Goal: Transaction & Acquisition: Purchase product/service

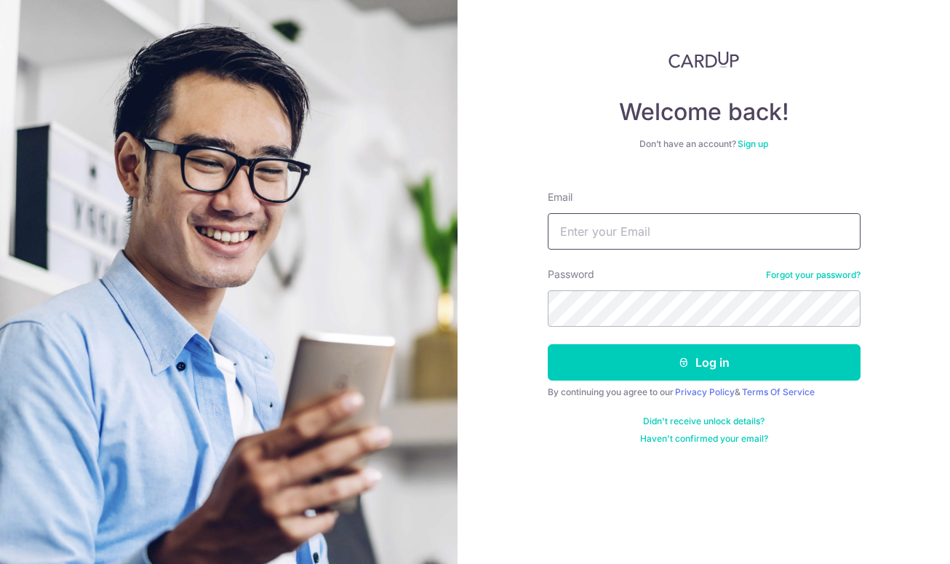
click at [575, 241] on input "Email" at bounding box center [704, 231] width 313 height 36
type input "[EMAIL_ADDRESS][DOMAIN_NAME]"
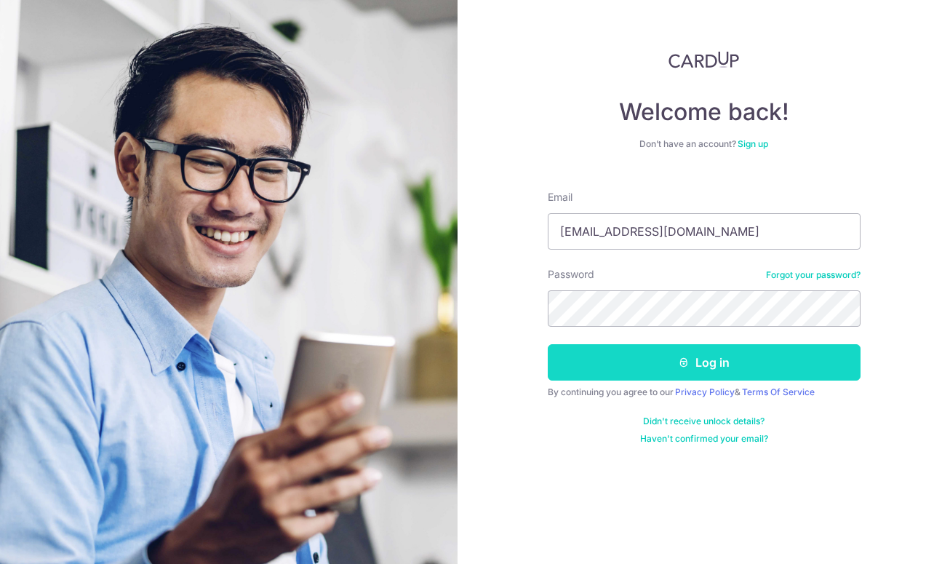
click at [627, 370] on button "Log in" at bounding box center [704, 362] width 313 height 36
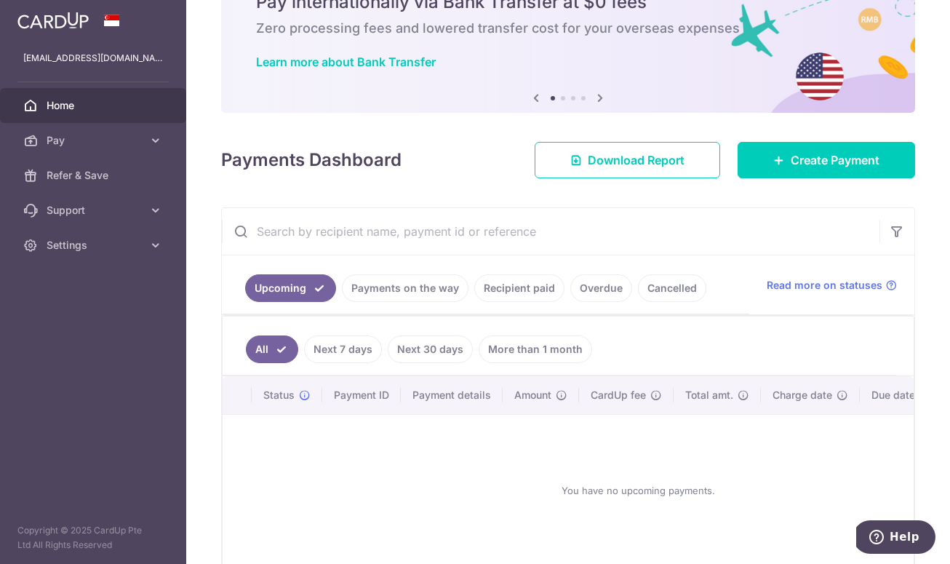
scroll to position [76, 0]
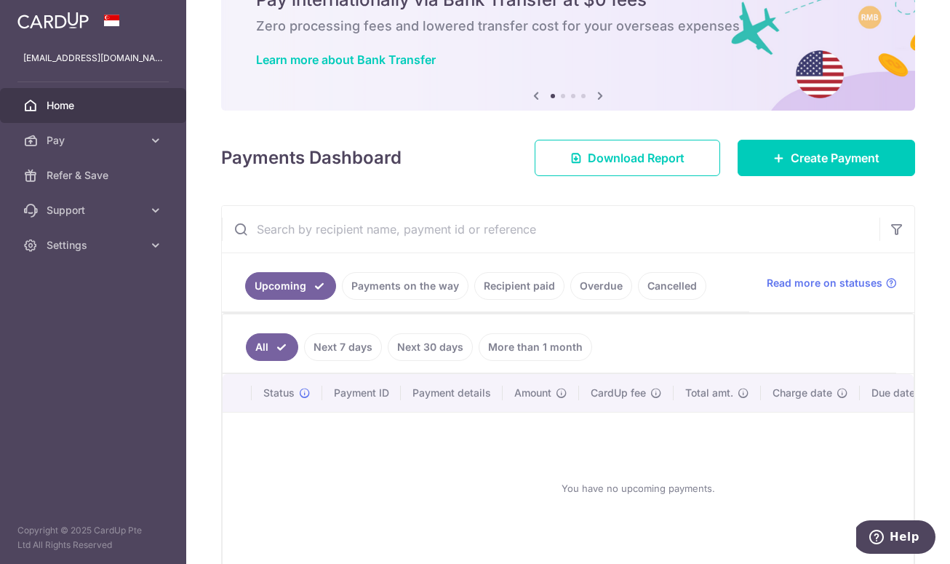
click at [519, 284] on link "Recipient paid" at bounding box center [519, 286] width 90 height 28
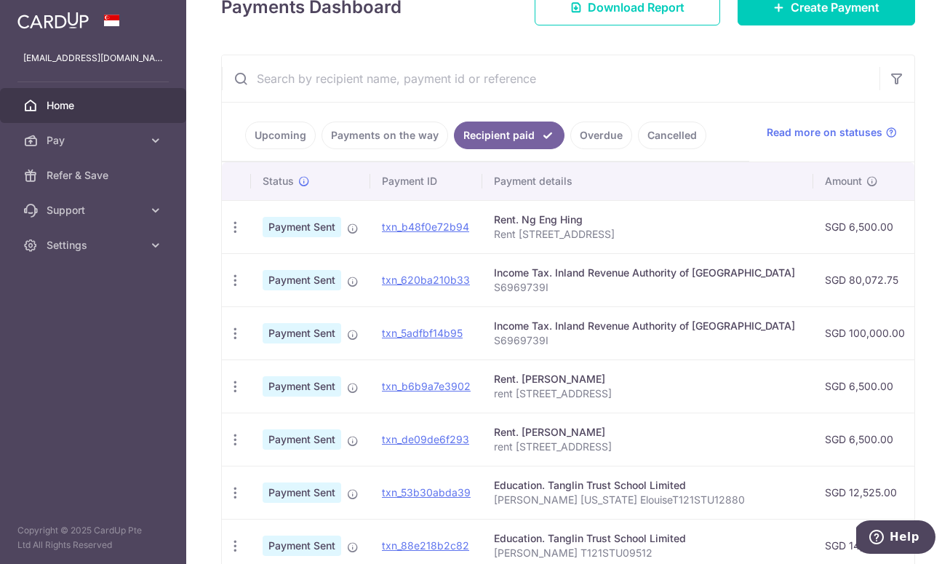
scroll to position [231, 0]
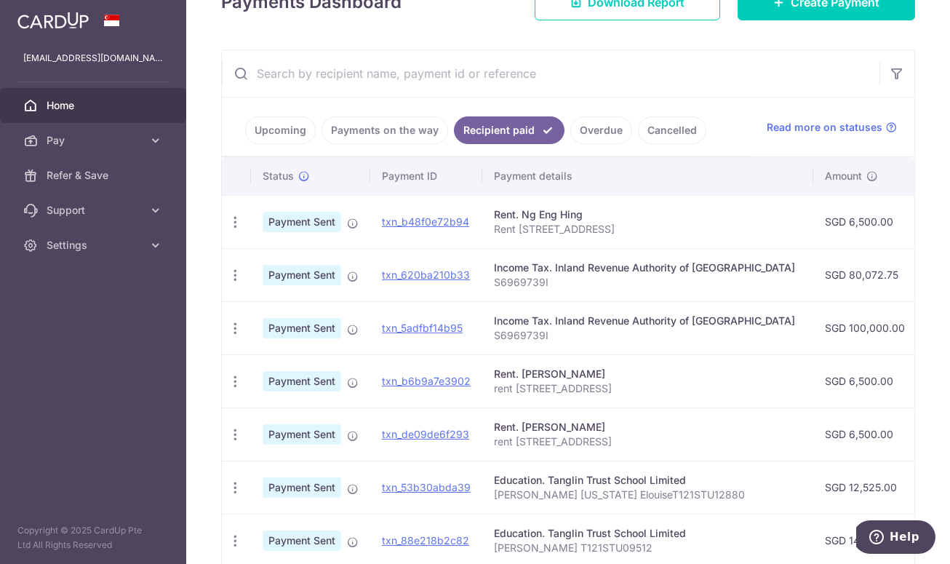
click at [557, 215] on div "Rent. Ng Eng Hing" at bounding box center [648, 214] width 308 height 15
click at [236, 223] on icon "button" at bounding box center [235, 222] width 15 height 15
click at [297, 261] on span "PDF Receipt" at bounding box center [312, 262] width 99 height 15
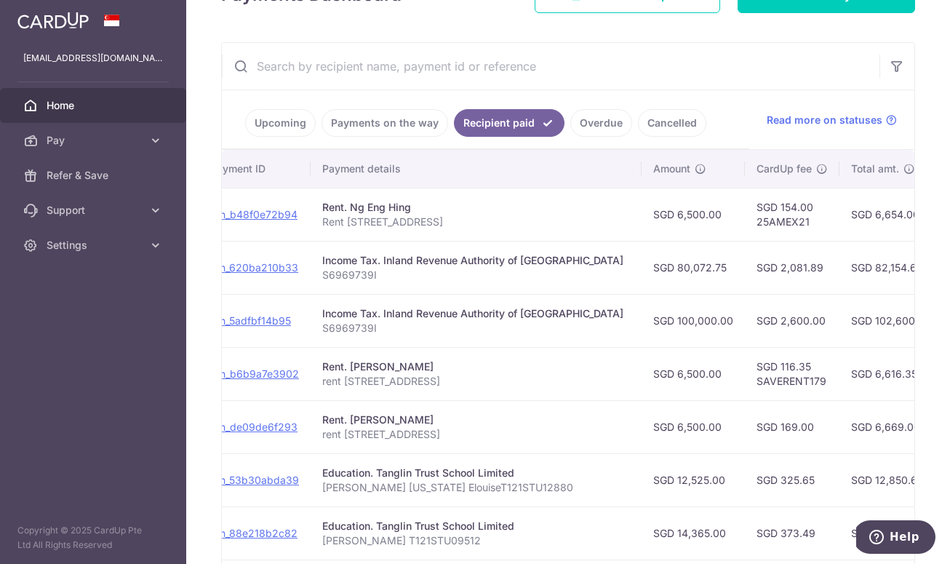
scroll to position [0, 0]
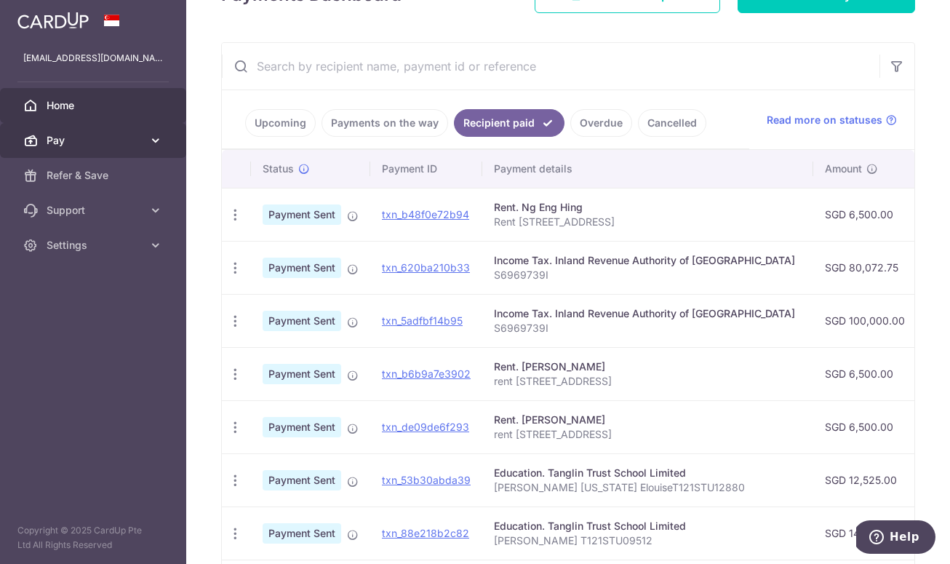
click at [77, 137] on span "Pay" at bounding box center [95, 140] width 96 height 15
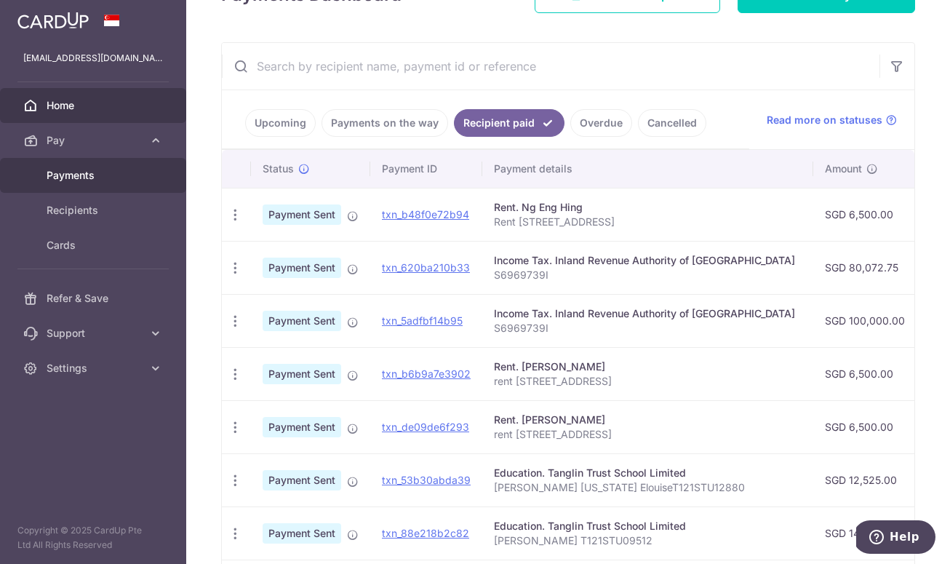
click at [65, 175] on span "Payments" at bounding box center [95, 175] width 96 height 15
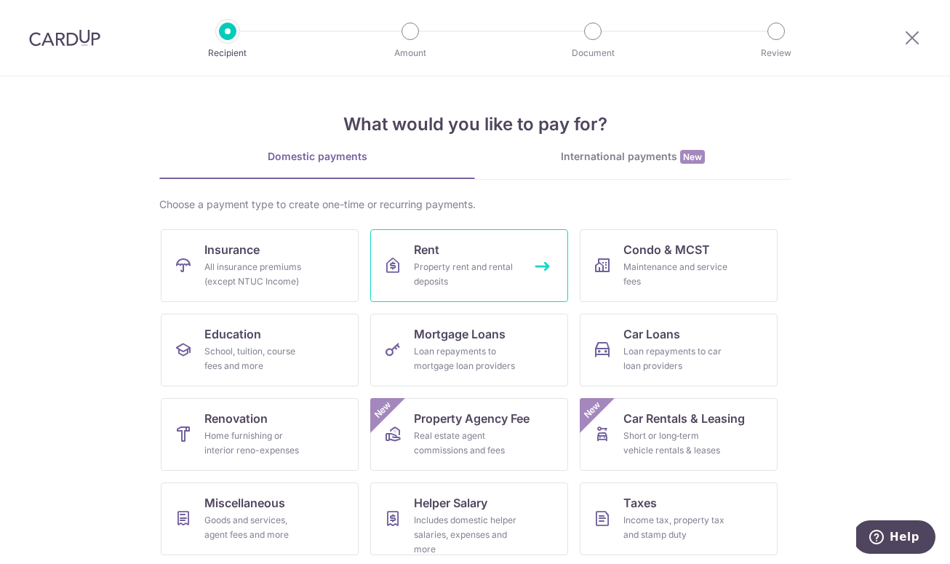
click at [483, 270] on div "Property rent and rental deposits" at bounding box center [466, 274] width 105 height 29
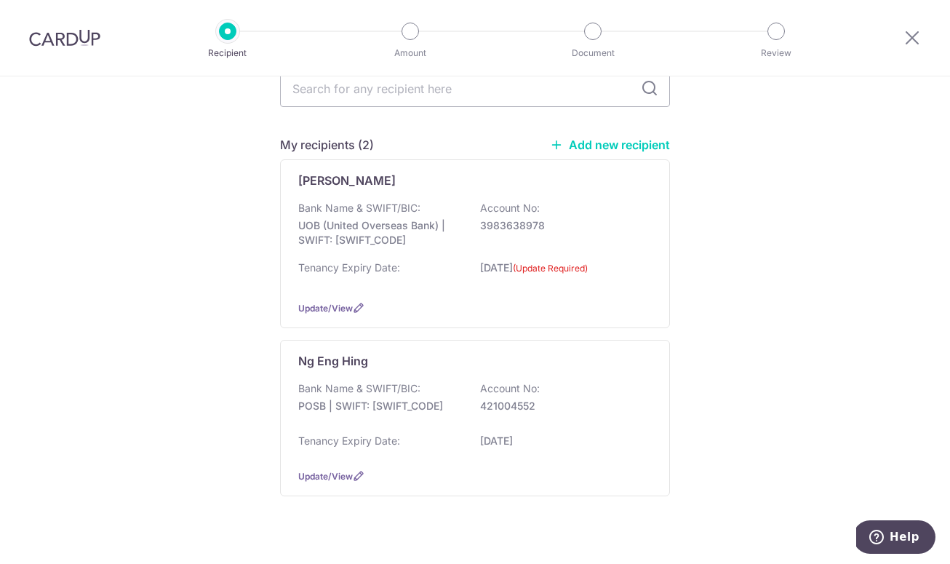
scroll to position [139, 0]
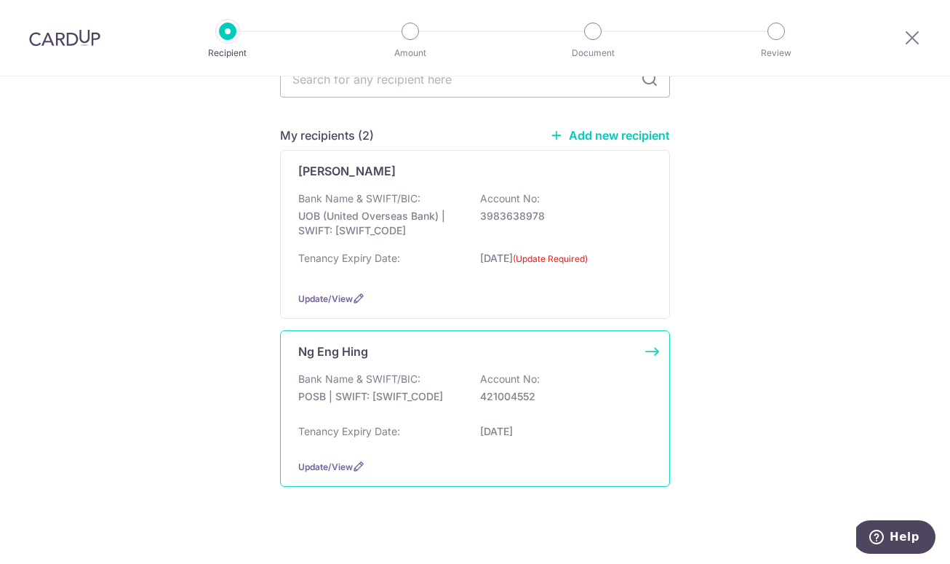
click at [347, 367] on div "Ng Eng Hing Bank Name & SWIFT/BIC: POSB | SWIFT: DBSSSGSGXXX Account No: 421004…" at bounding box center [475, 408] width 390 height 156
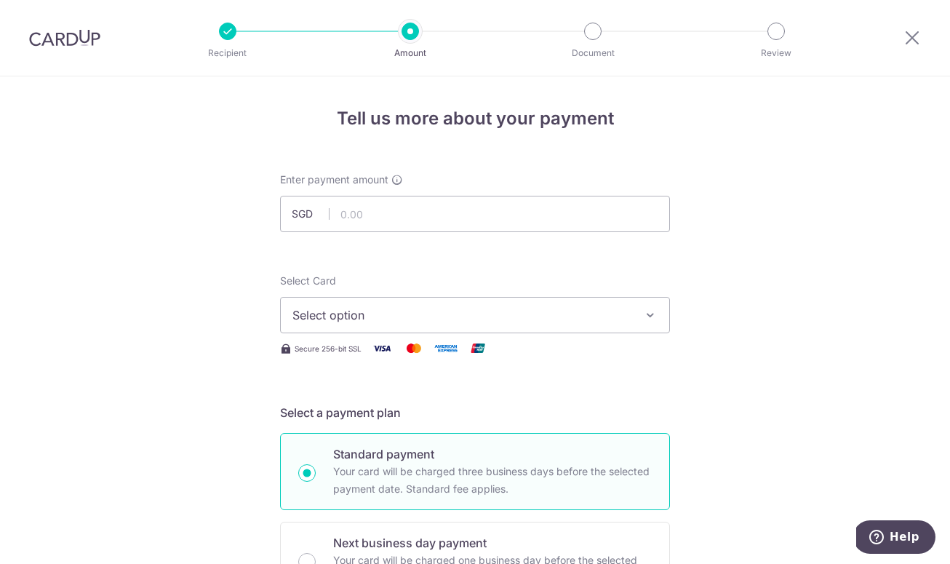
scroll to position [28, 0]
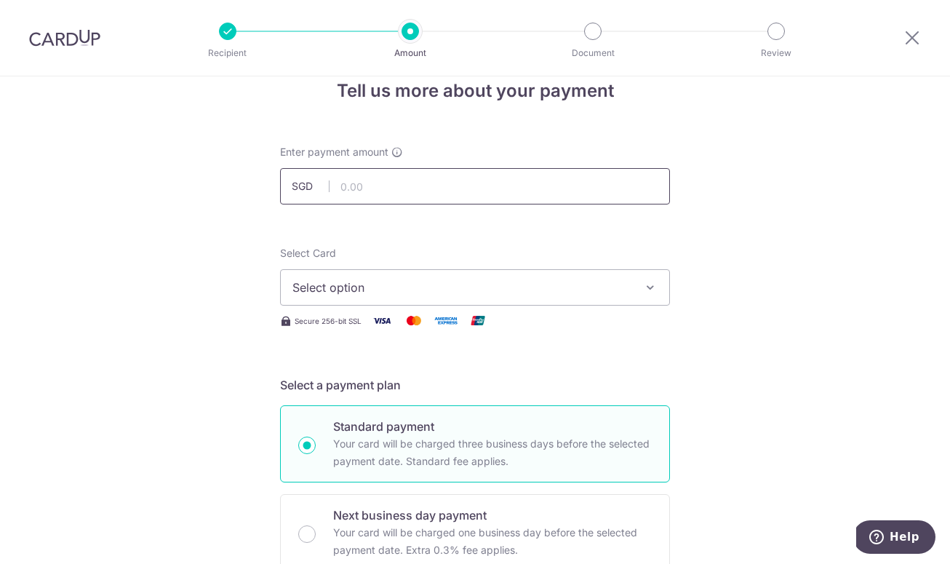
click at [381, 180] on input "text" at bounding box center [475, 186] width 390 height 36
type input "6,500.00"
click at [330, 290] on span "Select option" at bounding box center [461, 287] width 339 height 17
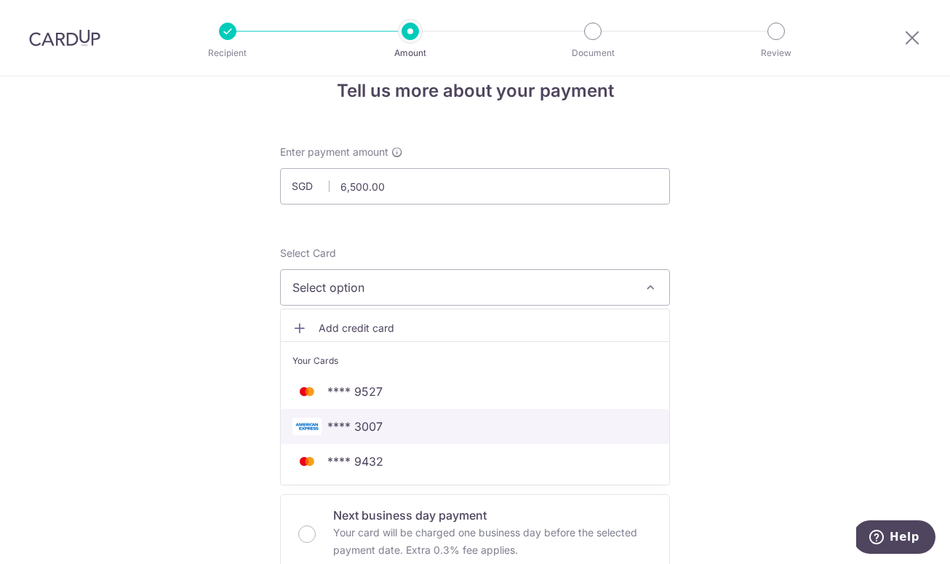
click at [333, 423] on span "**** 3007" at bounding box center [354, 426] width 55 height 17
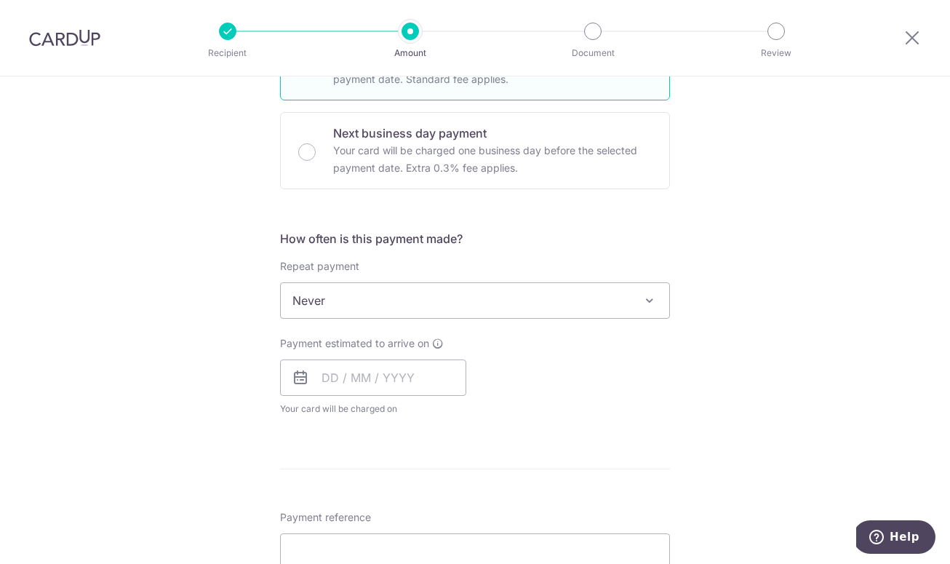
scroll to position [411, 0]
click at [329, 376] on input "text" at bounding box center [373, 376] width 186 height 36
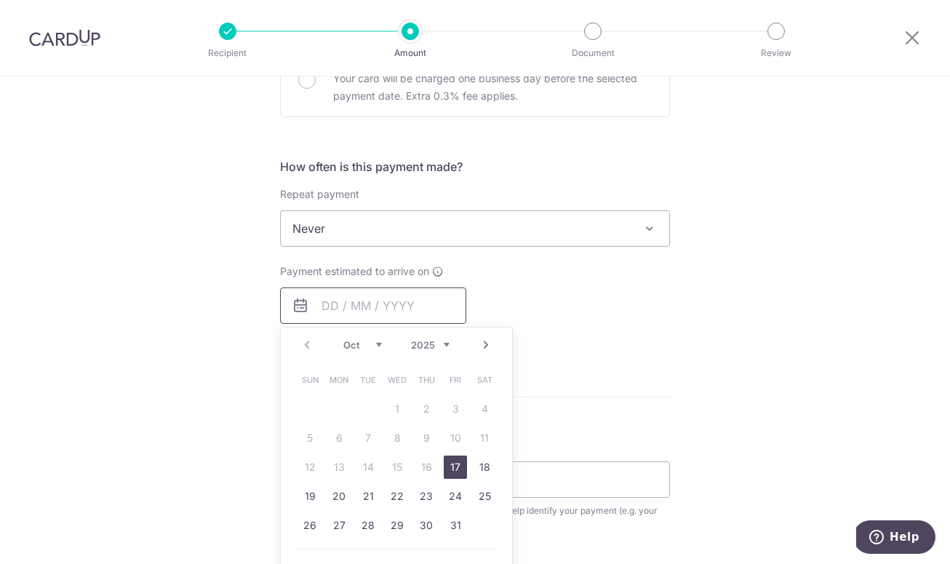
scroll to position [511, 0]
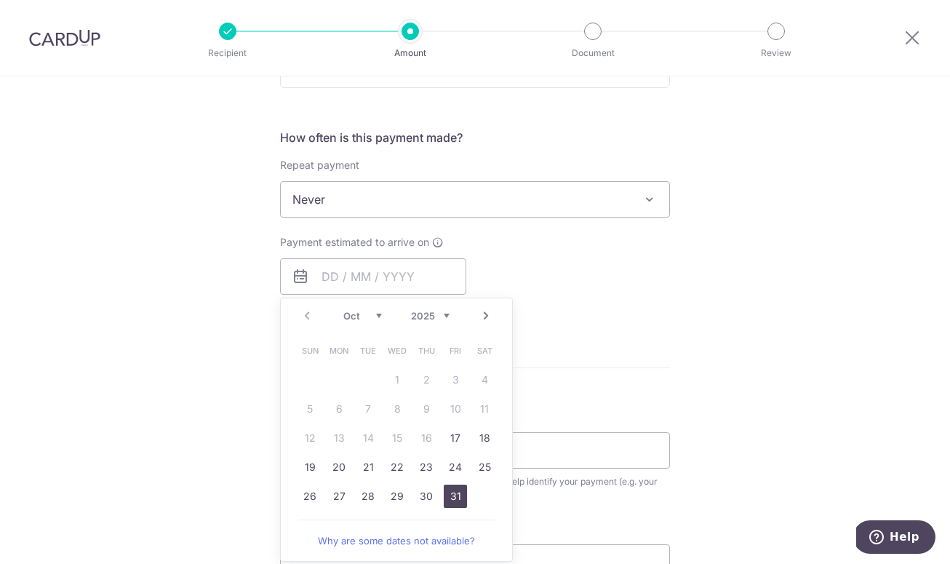
click at [459, 498] on link "31" at bounding box center [455, 496] width 23 height 23
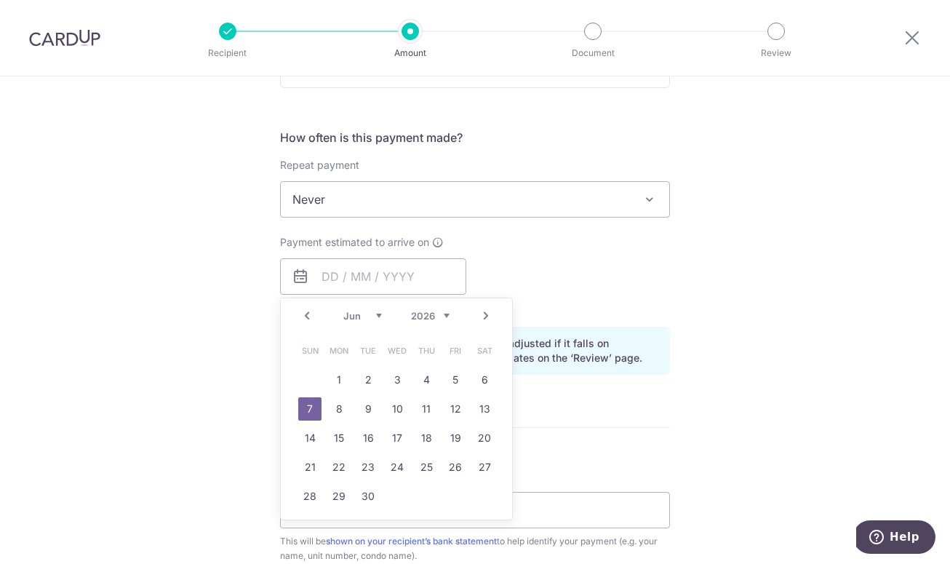
type input "[DATE]"
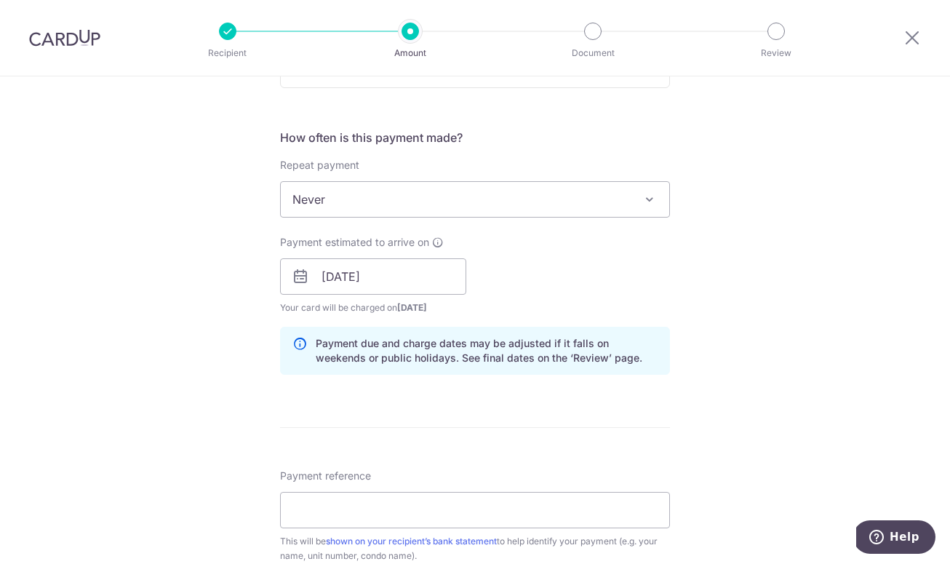
click at [143, 210] on div "Tell us more about your payment Enter payment amount SGD 6,500.00 6500.00 Selec…" at bounding box center [475, 254] width 950 height 1376
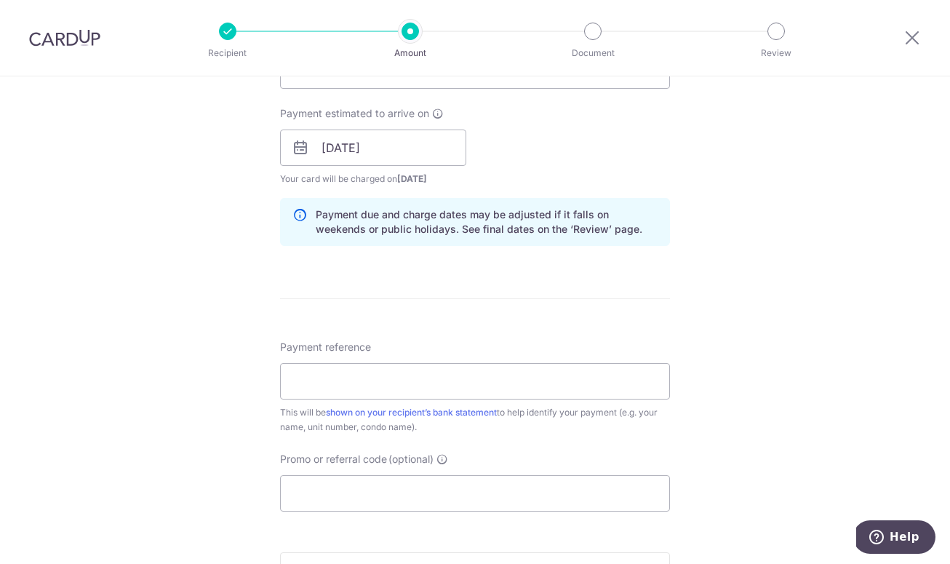
scroll to position [714, 0]
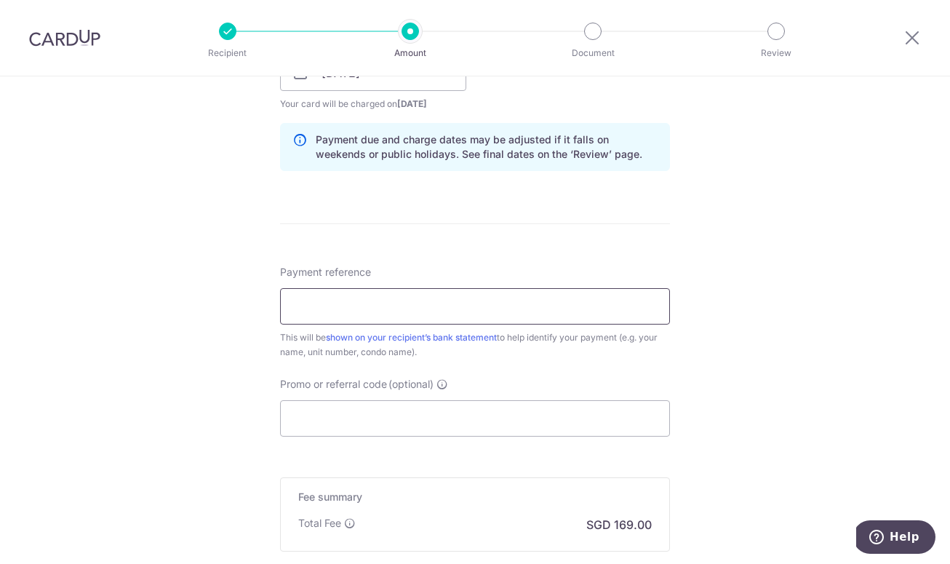
click at [309, 308] on input "Payment reference" at bounding box center [475, 306] width 390 height 36
type input "Rent [STREET_ADDRESS]"
click at [307, 407] on input "Promo or referral code (optional)" at bounding box center [475, 418] width 390 height 36
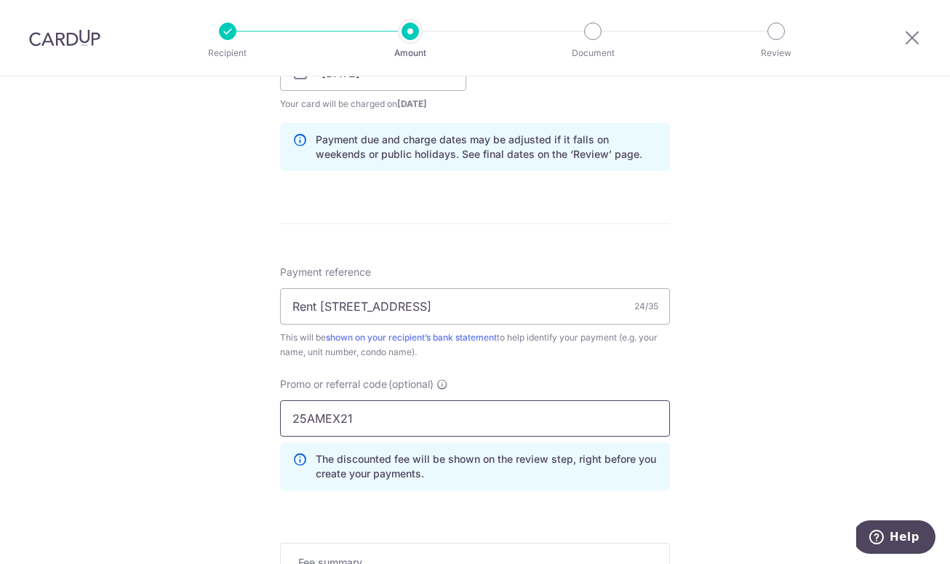
type input "25AMEX21"
click at [181, 400] on div "Tell us more about your payment Enter payment amount SGD 6,500.00 6500.00 Selec…" at bounding box center [475, 82] width 950 height 1441
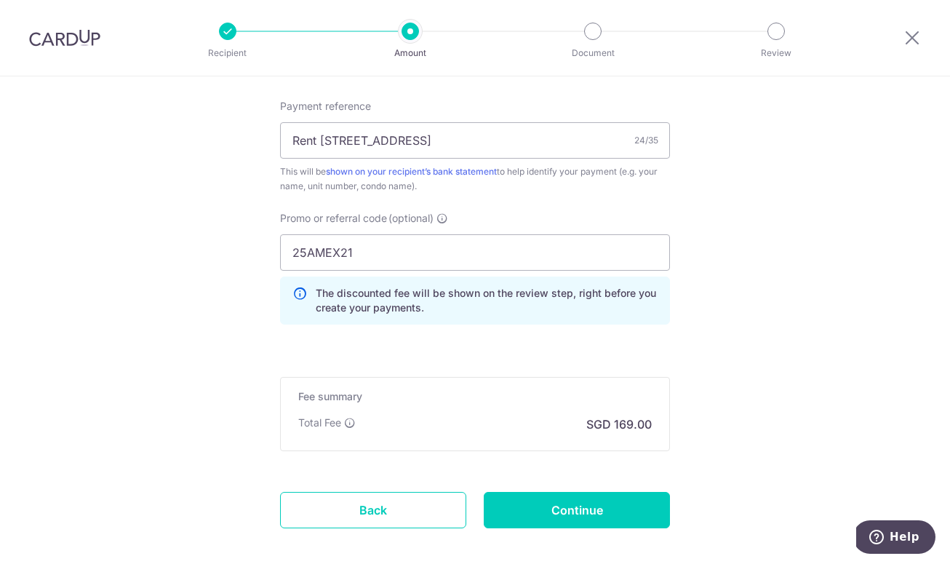
scroll to position [902, 0]
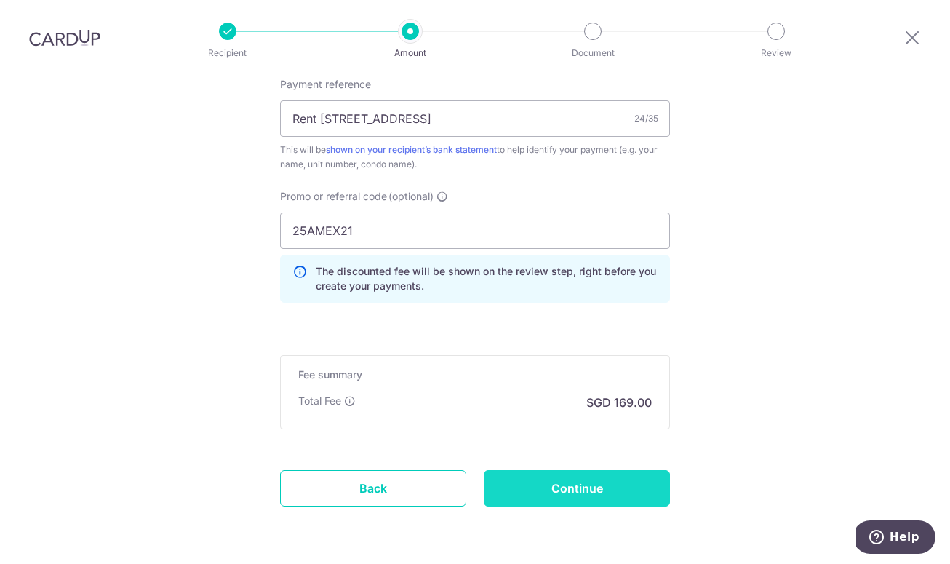
click at [556, 482] on input "Continue" at bounding box center [577, 488] width 186 height 36
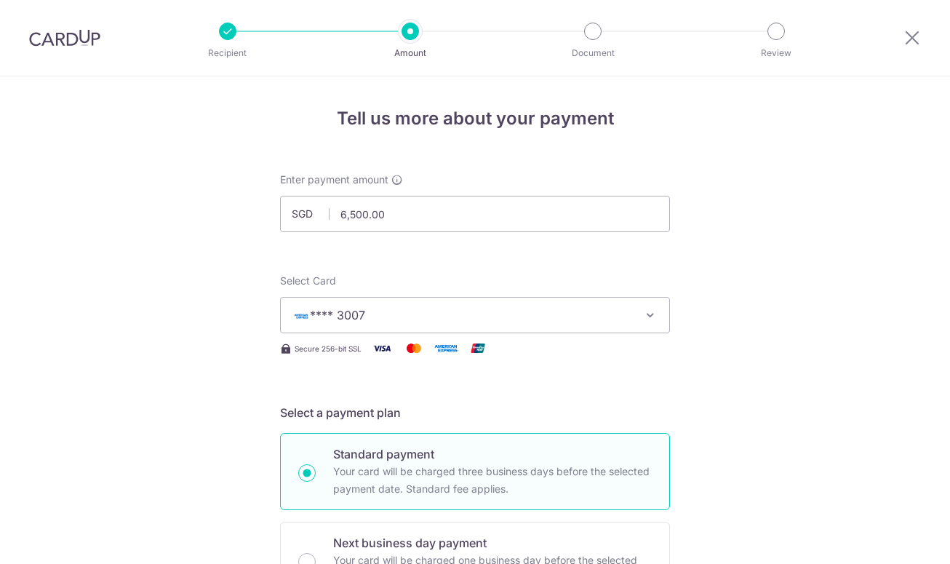
scroll to position [974, 0]
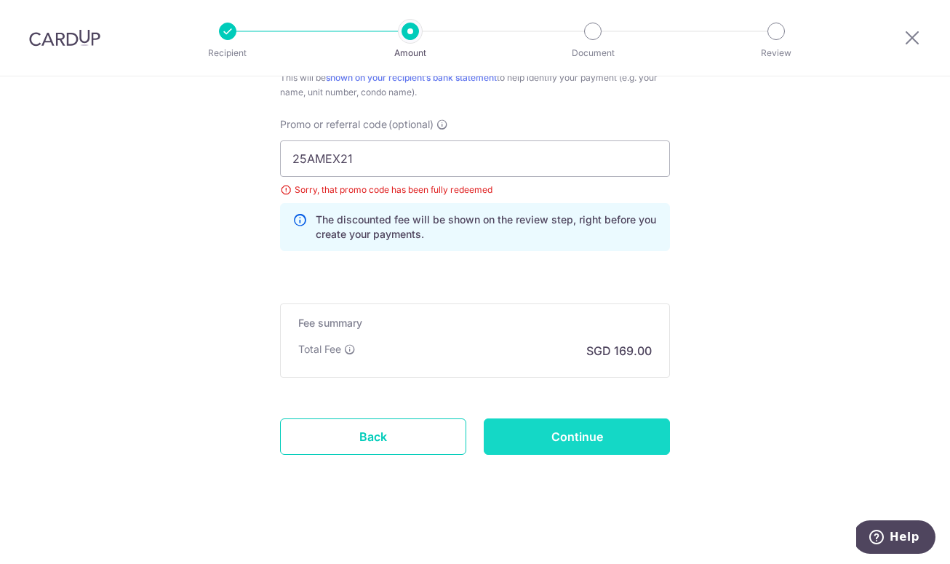
click at [571, 447] on input "Continue" at bounding box center [577, 436] width 186 height 36
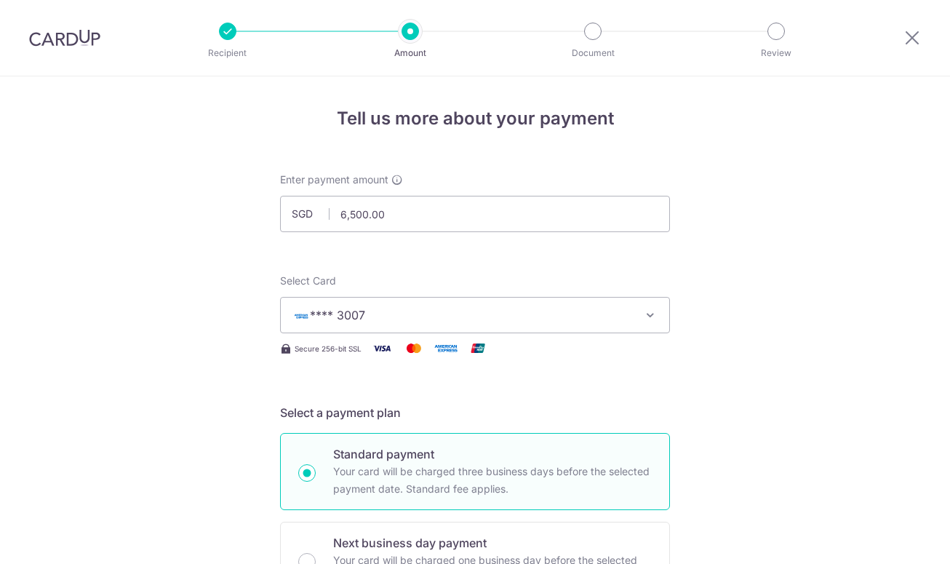
scroll to position [974, 0]
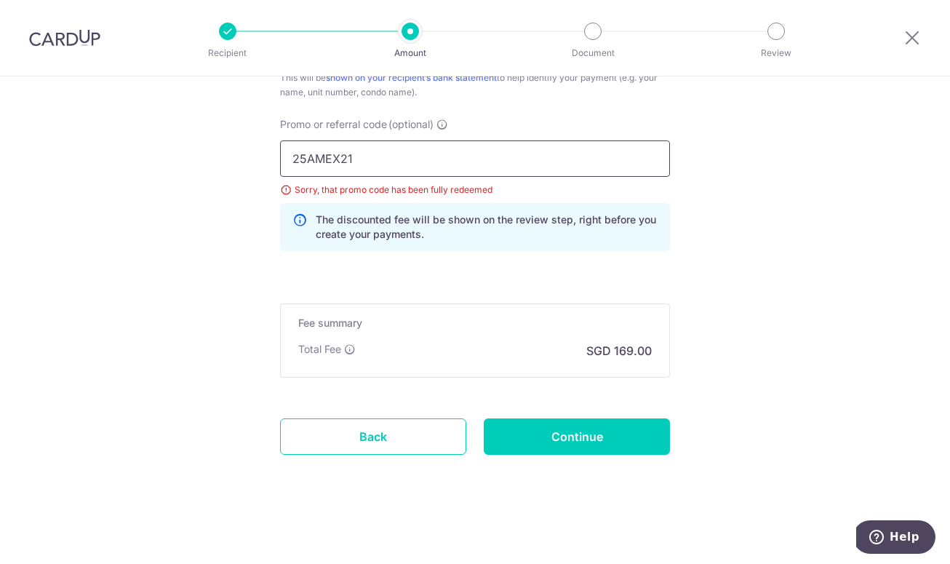
click at [367, 156] on input "25AMEX21" at bounding box center [475, 158] width 390 height 36
type input "2"
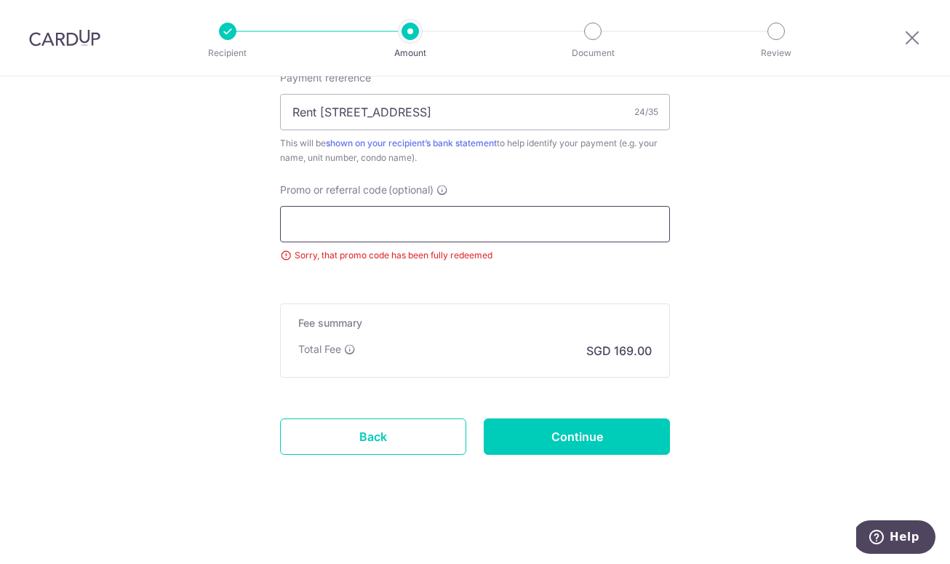
scroll to position [909, 0]
click at [570, 435] on input "Continue" at bounding box center [577, 436] width 186 height 36
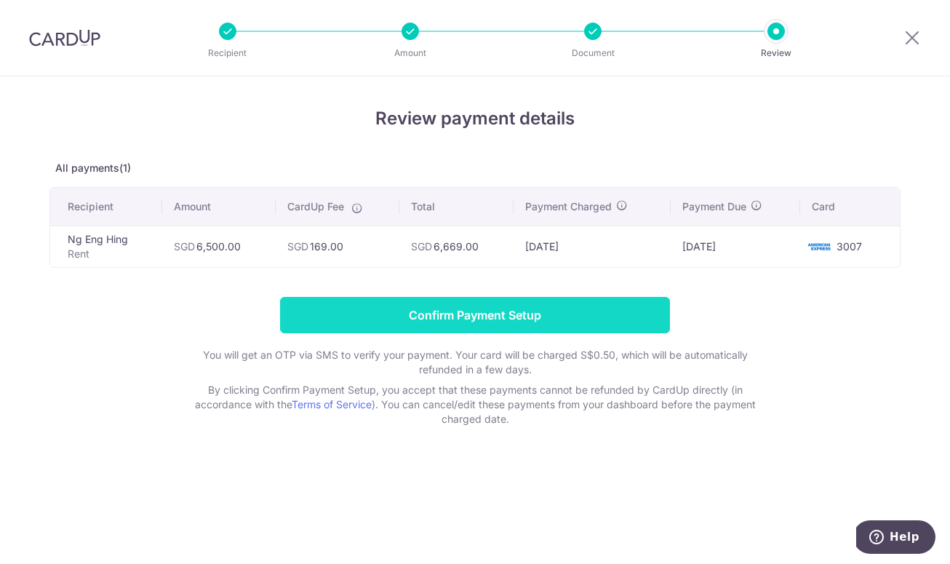
click at [447, 317] on input "Confirm Payment Setup" at bounding box center [475, 315] width 390 height 36
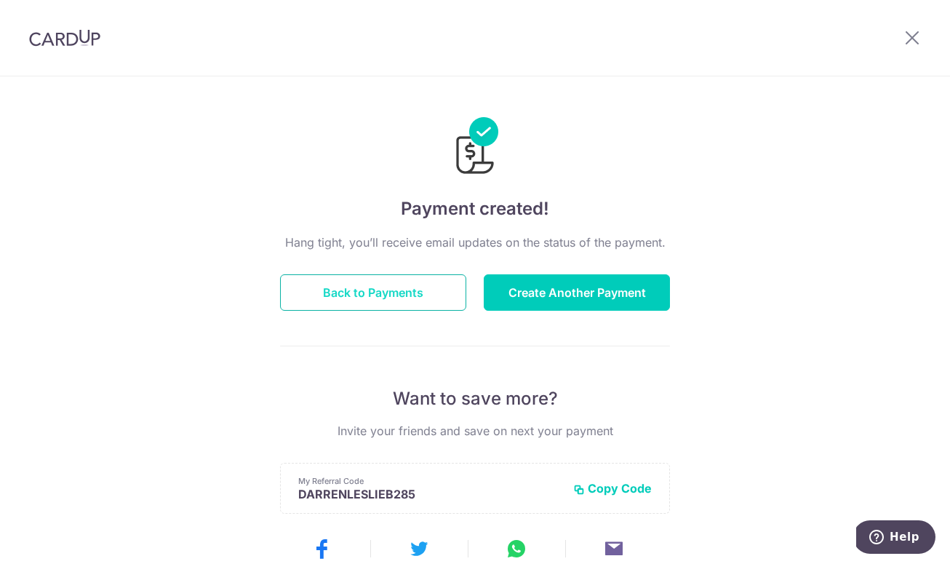
click at [370, 287] on button "Back to Payments" at bounding box center [373, 292] width 186 height 36
click at [914, 40] on icon at bounding box center [912, 37] width 17 height 18
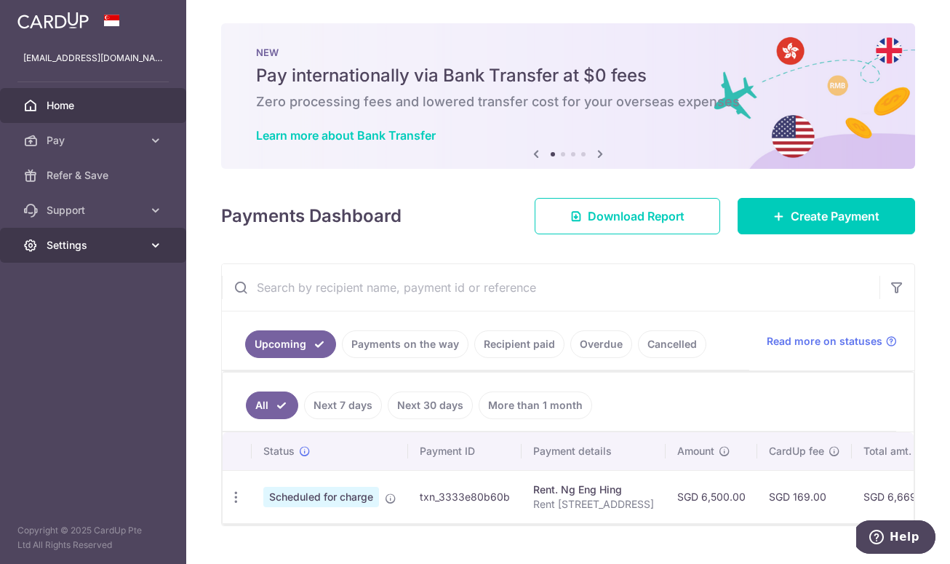
click at [89, 242] on span "Settings" at bounding box center [95, 245] width 96 height 15
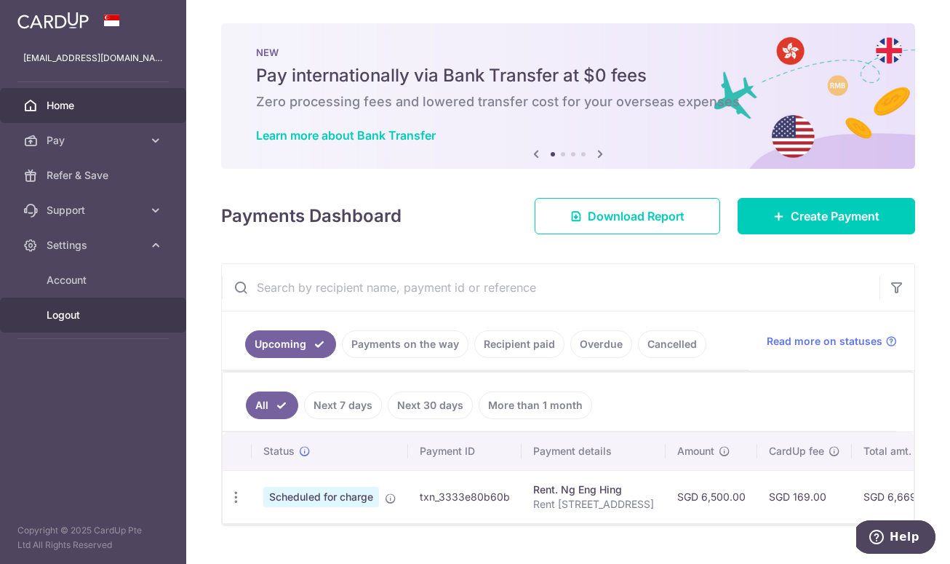
click at [59, 317] on span "Logout" at bounding box center [95, 315] width 96 height 15
